Goal: Transaction & Acquisition: Obtain resource

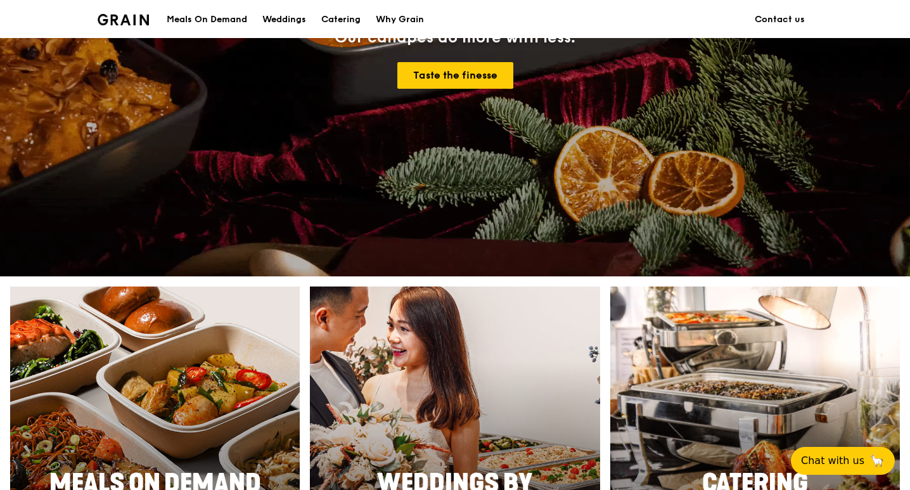
scroll to position [380, 0]
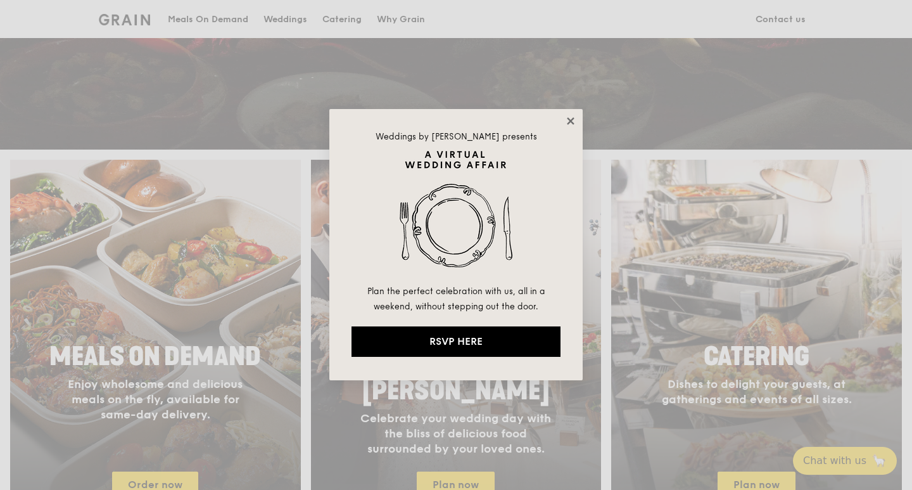
click at [570, 120] on icon at bounding box center [570, 120] width 7 height 7
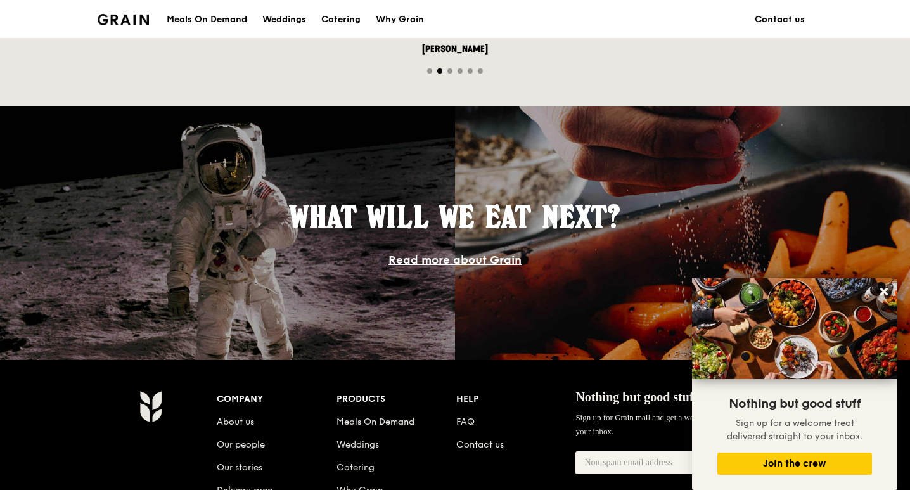
scroll to position [1258, 0]
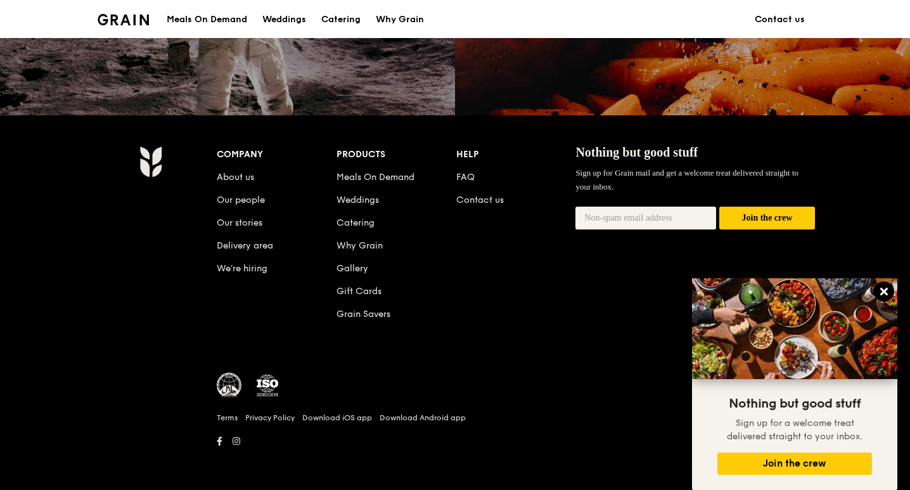
click at [881, 291] on icon at bounding box center [883, 291] width 11 height 11
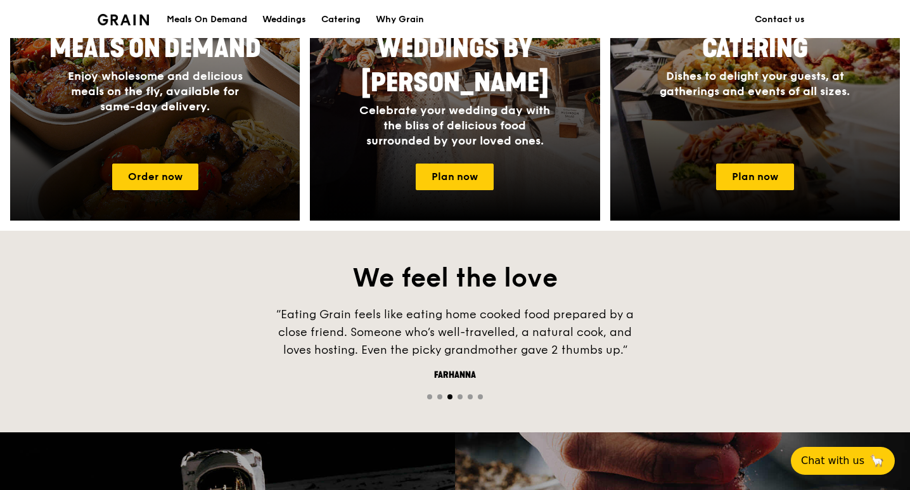
scroll to position [625, 0]
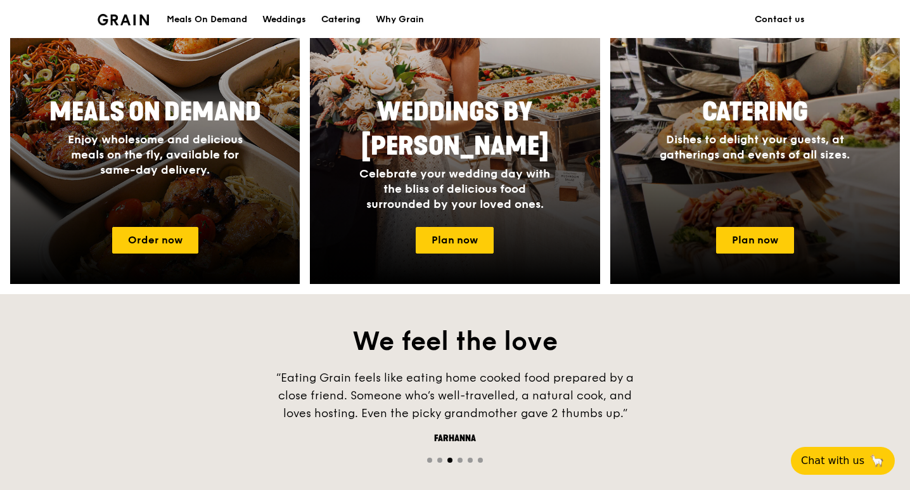
click at [336, 15] on div "Catering" at bounding box center [340, 20] width 39 height 38
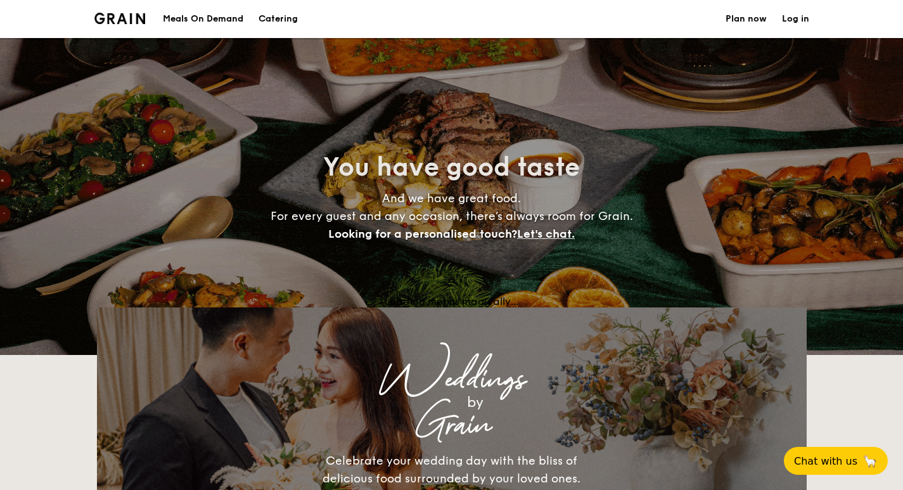
select select
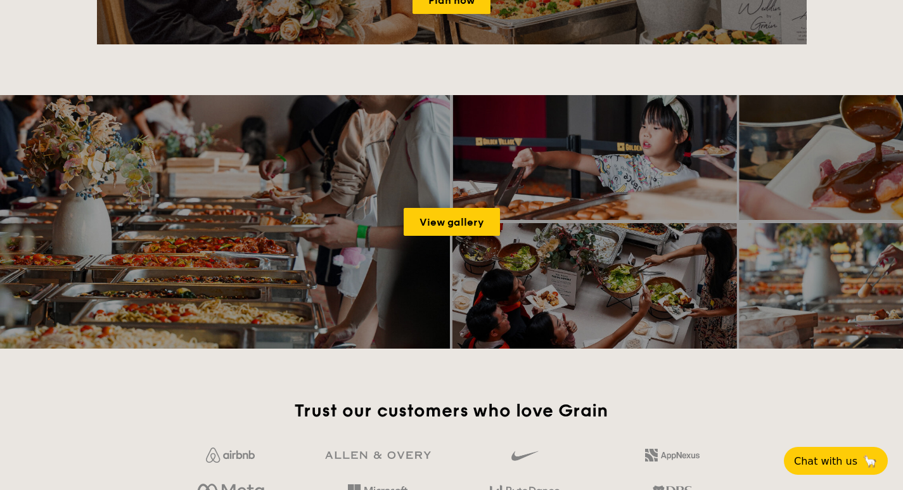
scroll to position [1710, 0]
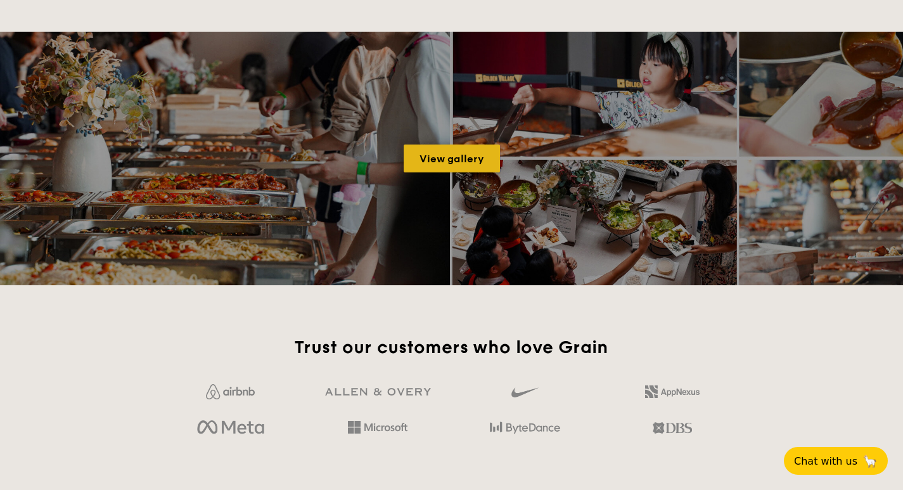
click at [445, 153] on link "View gallery" at bounding box center [452, 158] width 96 height 28
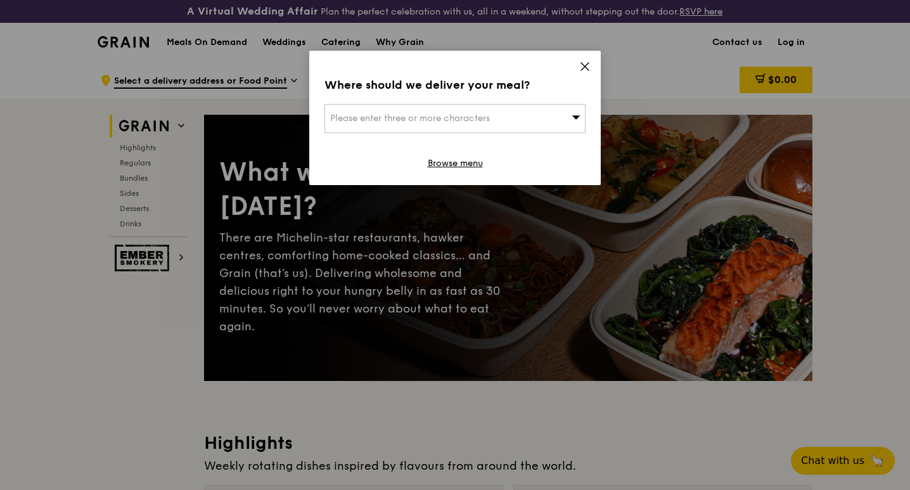
click at [589, 67] on icon at bounding box center [584, 66] width 11 height 11
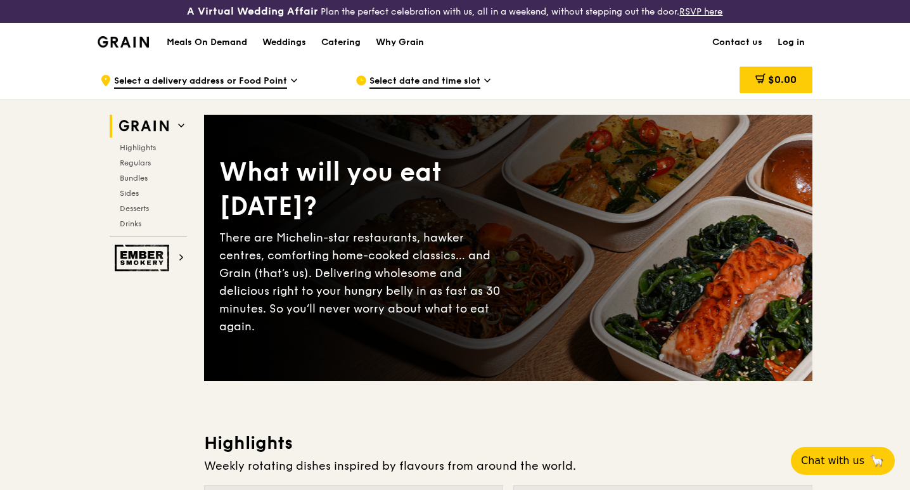
click at [492, 80] on div "Select date and time slot" at bounding box center [472, 80] width 235 height 38
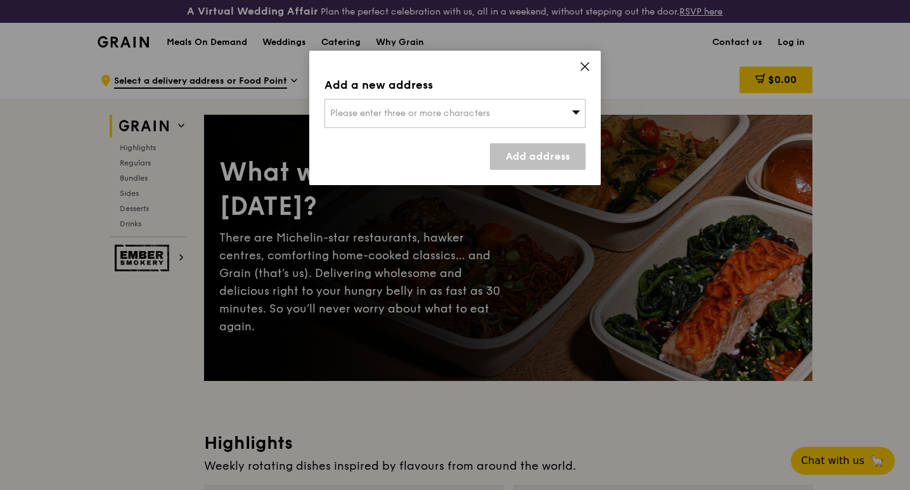
click at [501, 114] on div "Please enter three or more characters" at bounding box center [454, 113] width 261 height 29
click at [582, 70] on icon at bounding box center [584, 66] width 11 height 11
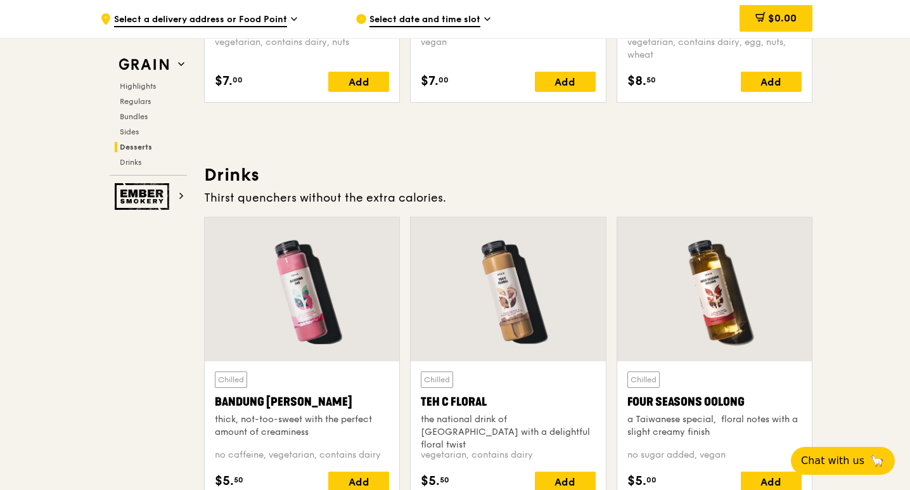
scroll to position [4432, 0]
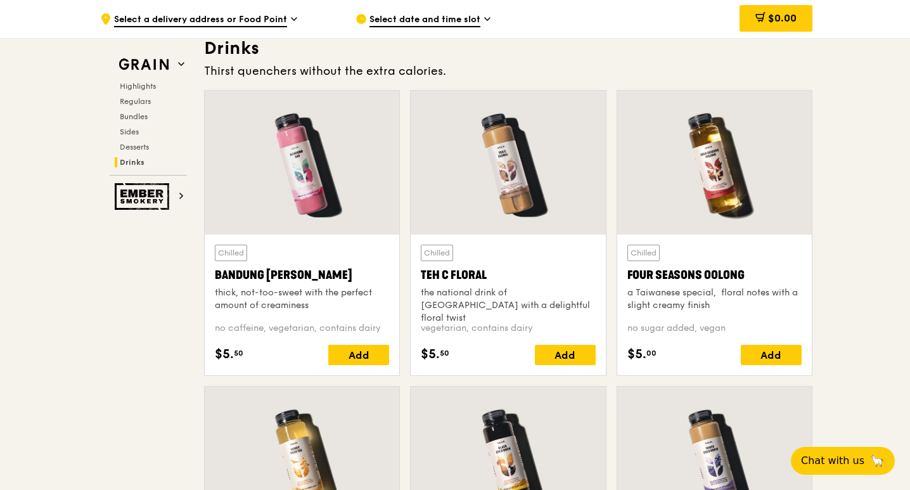
click at [278, 20] on span "Select a delivery address or Food Point" at bounding box center [200, 20] width 173 height 14
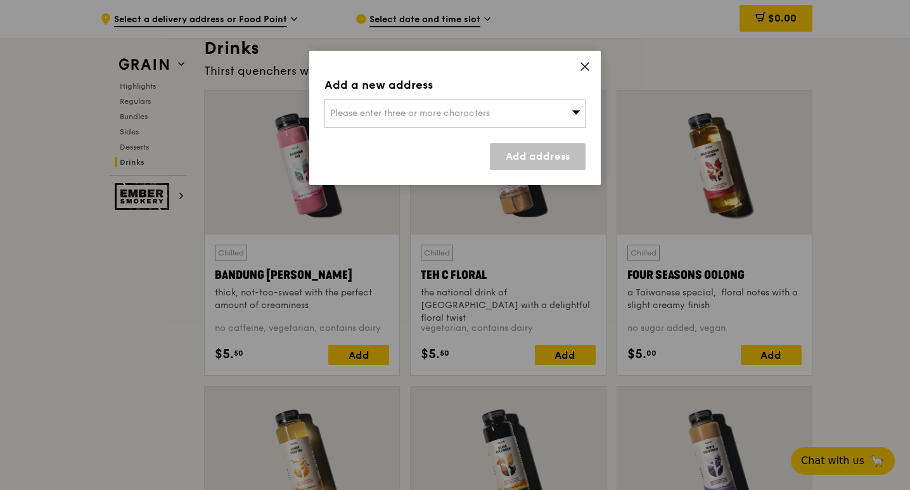
click at [592, 69] on div "Add a new address Please enter three or more characters Add address" at bounding box center [454, 118] width 291 height 134
click at [587, 67] on icon at bounding box center [584, 66] width 11 height 11
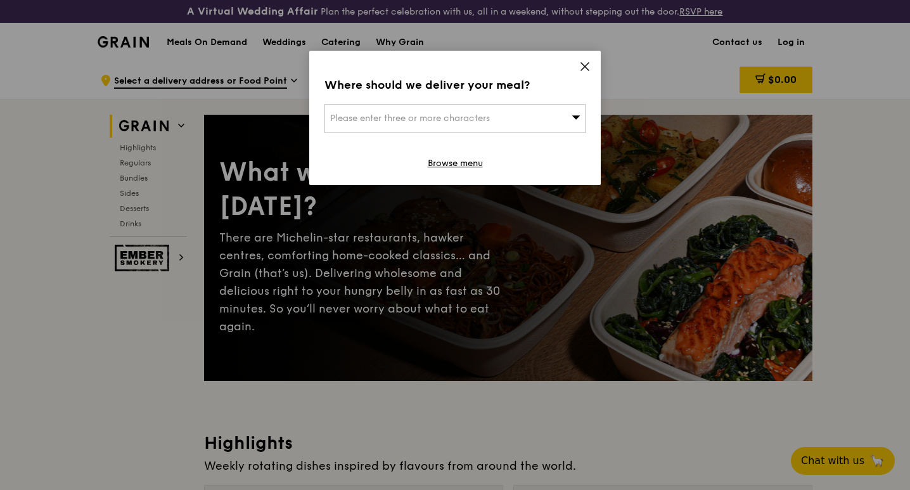
click at [588, 65] on icon at bounding box center [584, 66] width 11 height 11
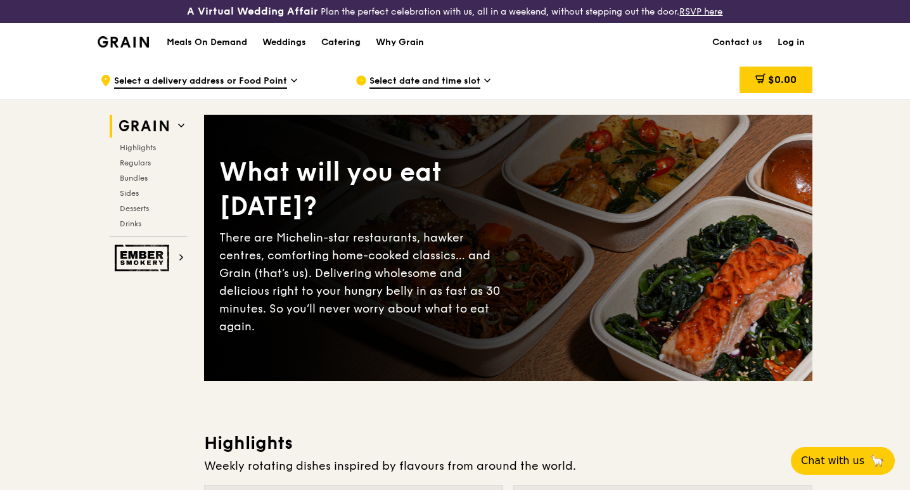
click at [341, 44] on div "Catering" at bounding box center [340, 42] width 39 height 38
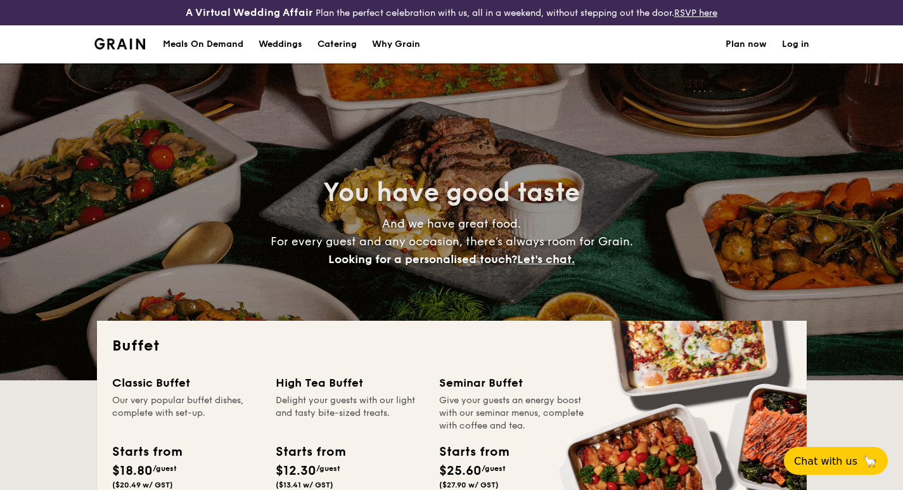
select select
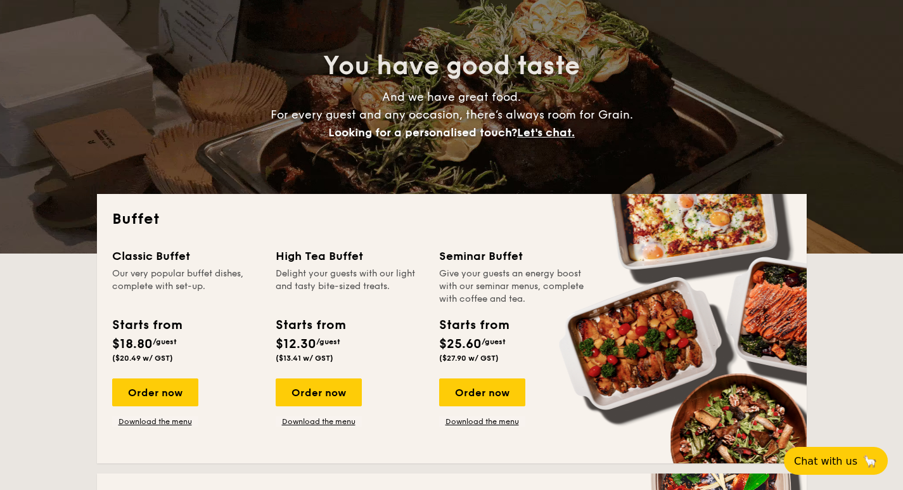
scroll to position [190, 0]
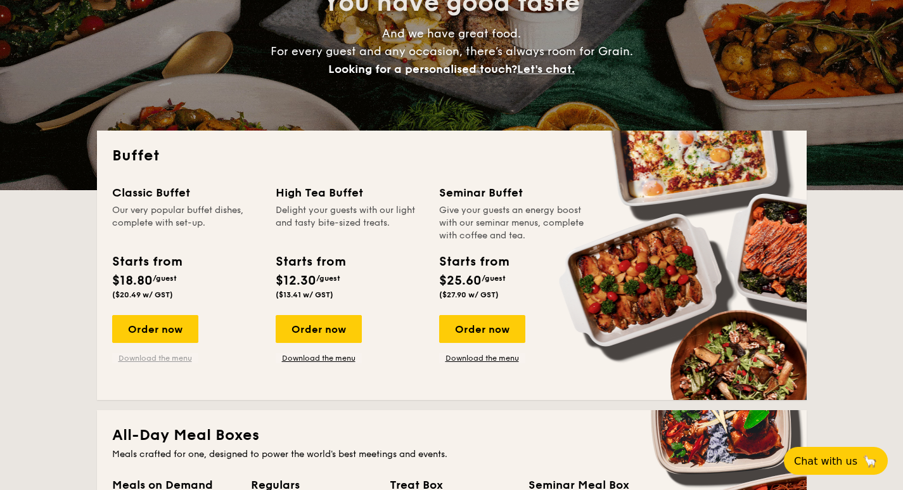
click at [153, 356] on link "Download the menu" at bounding box center [155, 358] width 86 height 10
